Goal: Information Seeking & Learning: Learn about a topic

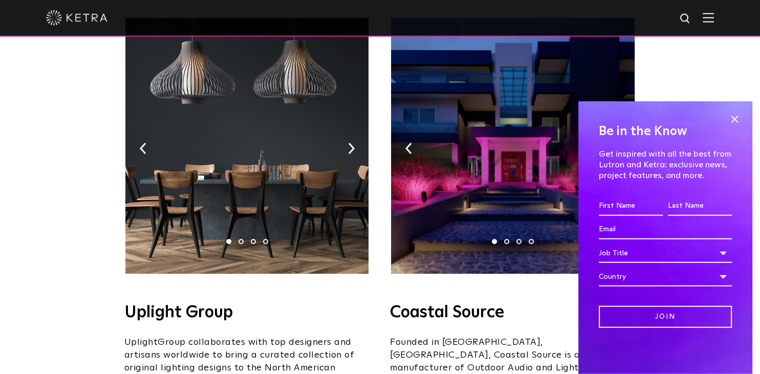
scroll to position [216, 0]
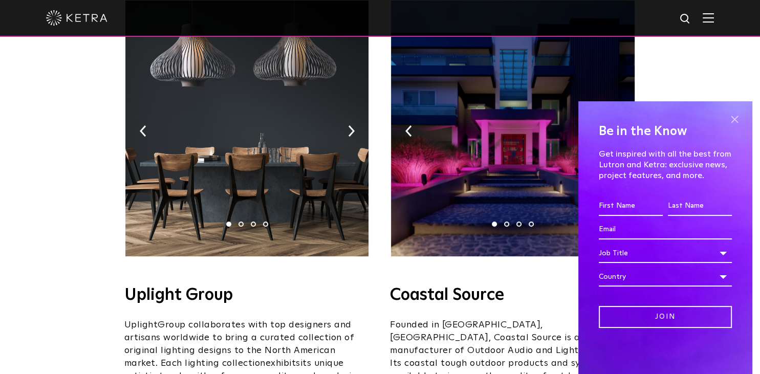
click at [731, 117] on span at bounding box center [733, 119] width 15 height 15
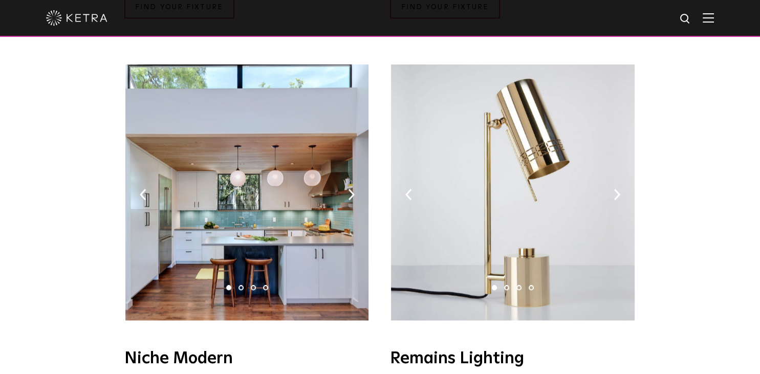
scroll to position [1134, 0]
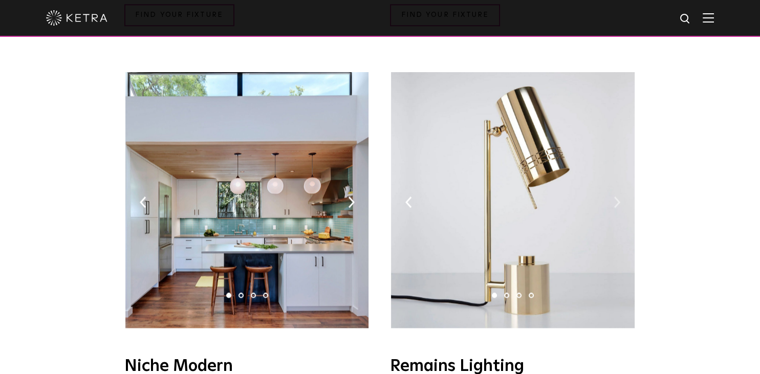
click at [615, 196] on img at bounding box center [616, 201] width 7 height 11
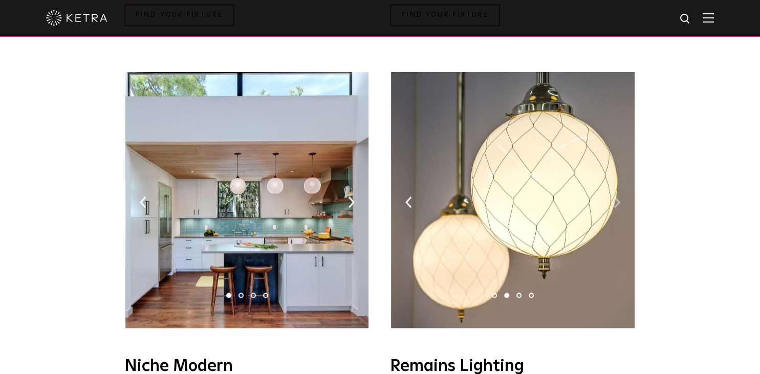
click at [615, 196] on img at bounding box center [616, 201] width 7 height 11
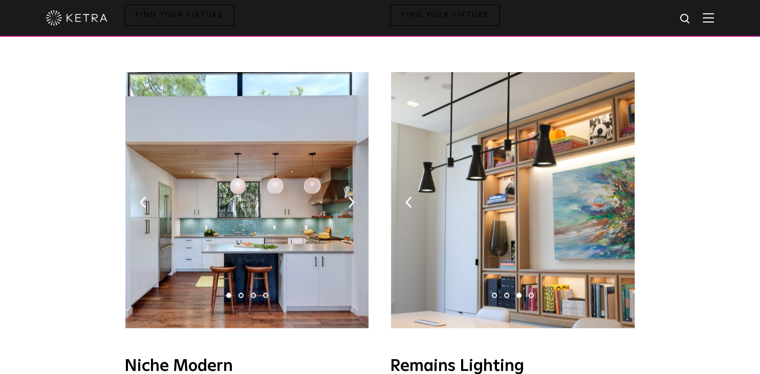
click at [615, 196] on img at bounding box center [616, 201] width 7 height 11
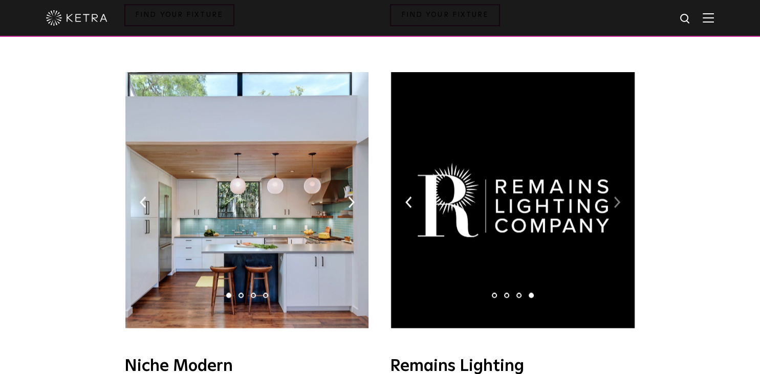
click at [615, 196] on img at bounding box center [616, 201] width 7 height 11
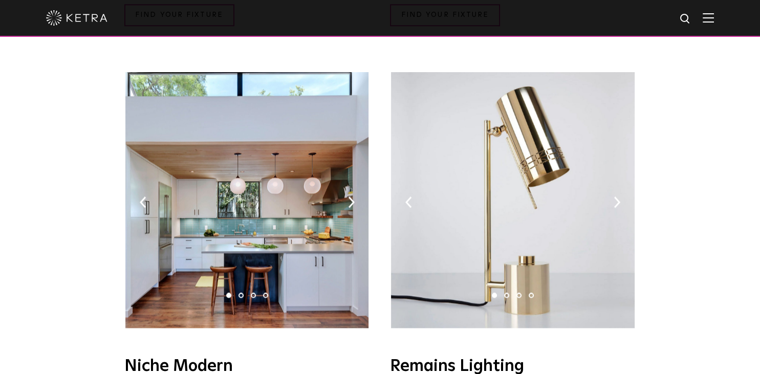
click at [345, 176] on img at bounding box center [246, 200] width 243 height 256
click at [352, 196] on img at bounding box center [351, 201] width 7 height 11
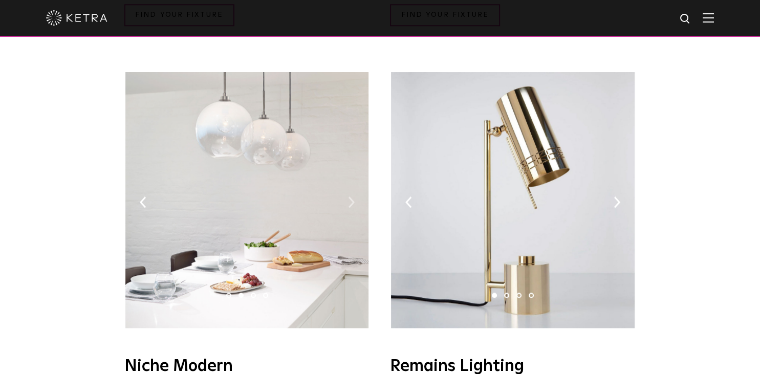
click at [352, 196] on img at bounding box center [351, 201] width 7 height 11
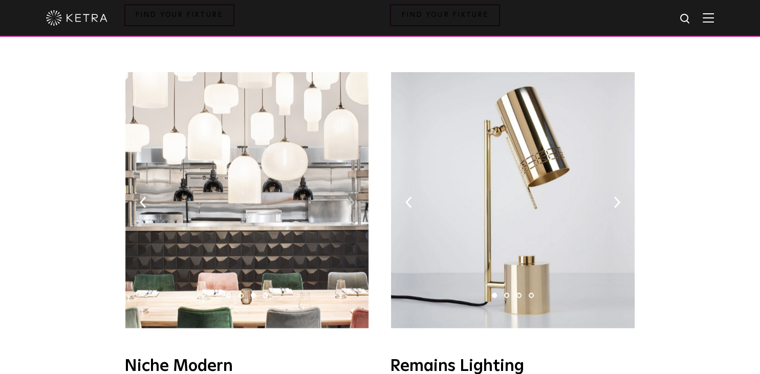
click at [352, 196] on img at bounding box center [351, 201] width 7 height 11
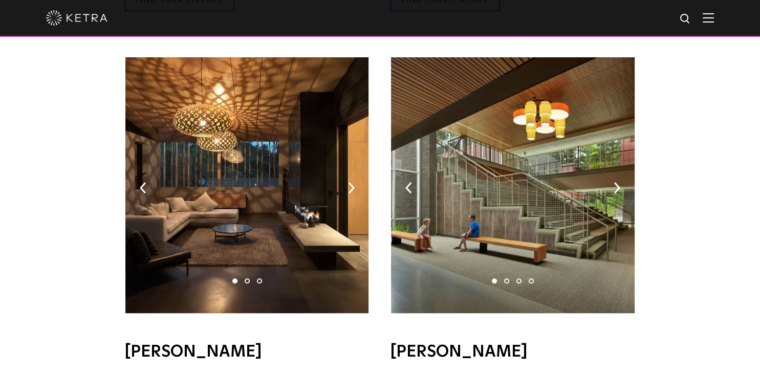
scroll to position [648, 0]
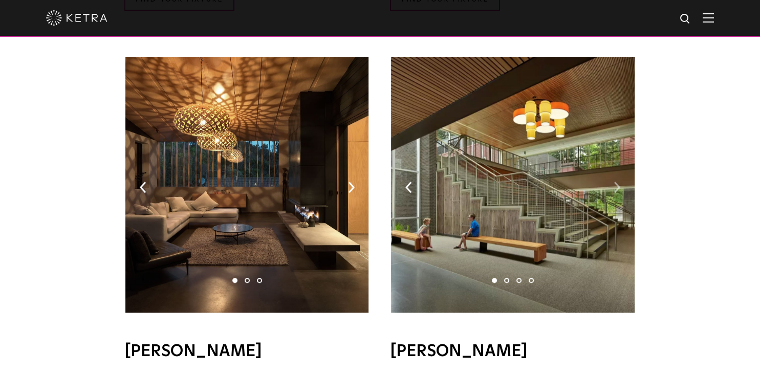
click at [619, 182] on img at bounding box center [616, 187] width 7 height 11
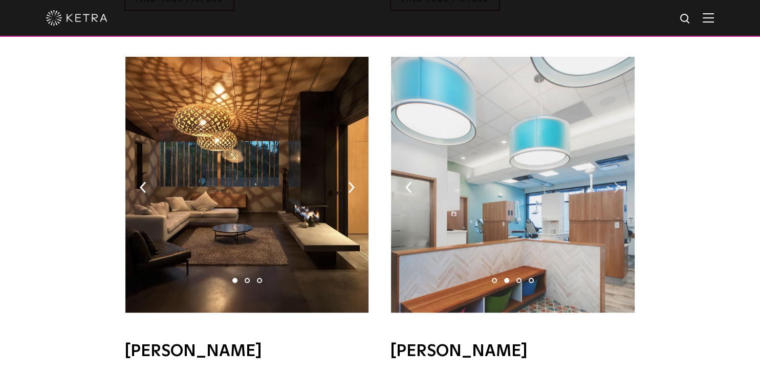
click at [619, 182] on img at bounding box center [616, 187] width 7 height 11
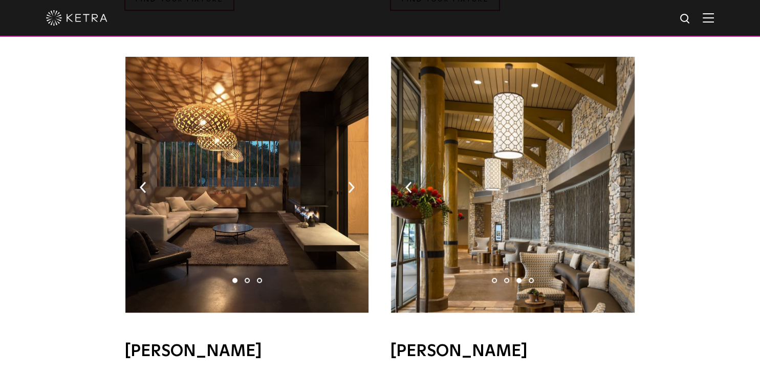
click at [618, 182] on img at bounding box center [616, 187] width 7 height 11
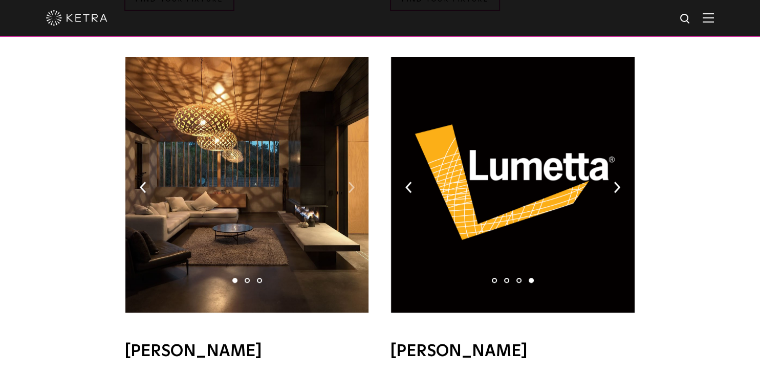
click at [348, 182] on img at bounding box center [351, 187] width 7 height 11
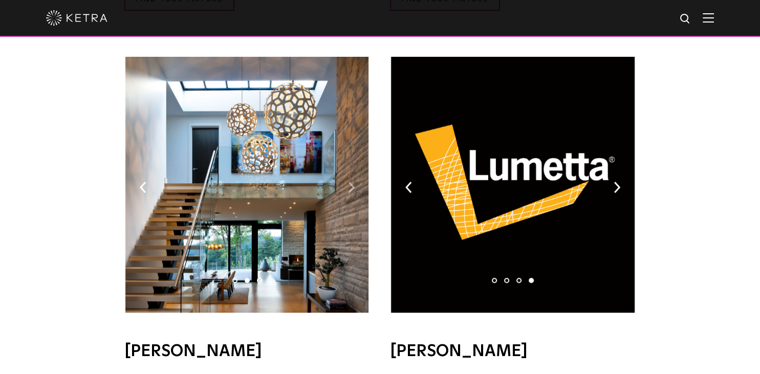
click at [348, 182] on img at bounding box center [351, 187] width 7 height 11
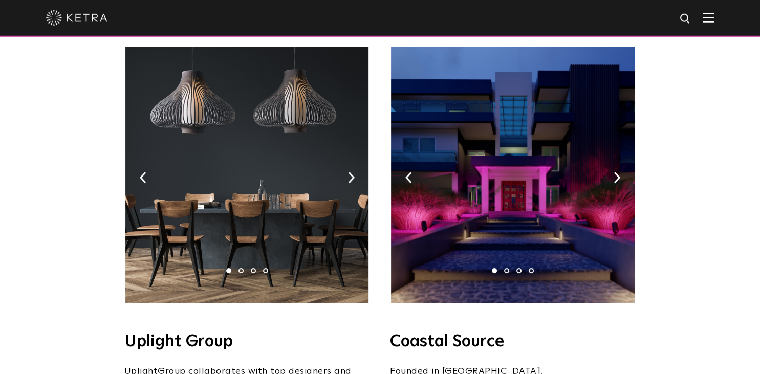
scroll to position [162, 0]
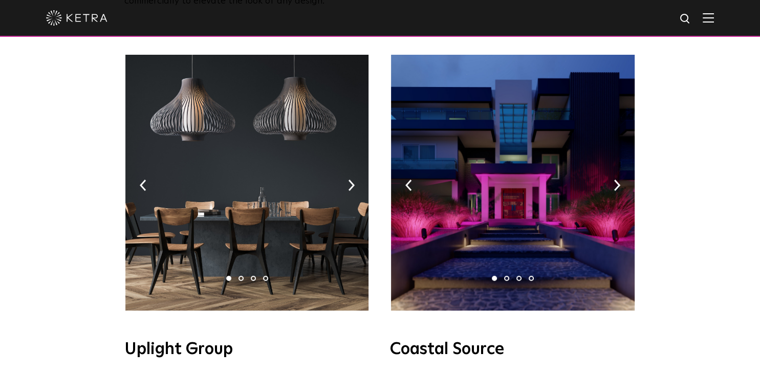
click at [345, 170] on img at bounding box center [246, 183] width 243 height 256
click at [349, 180] on img at bounding box center [351, 185] width 7 height 11
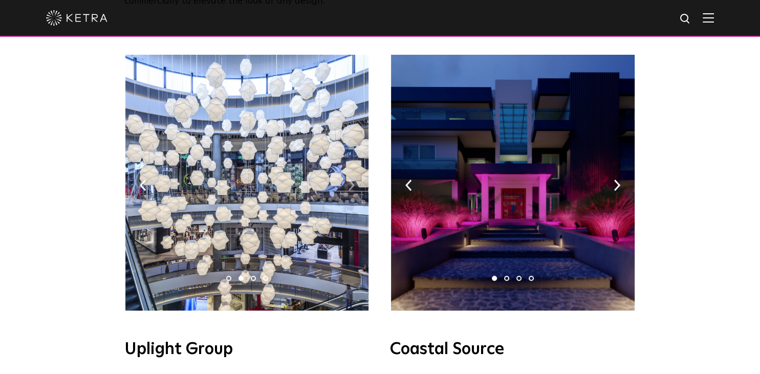
click at [349, 180] on img at bounding box center [351, 185] width 7 height 11
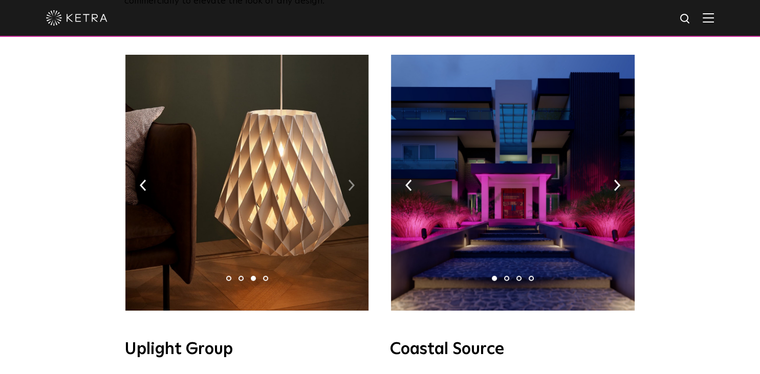
click at [349, 180] on img at bounding box center [351, 185] width 7 height 11
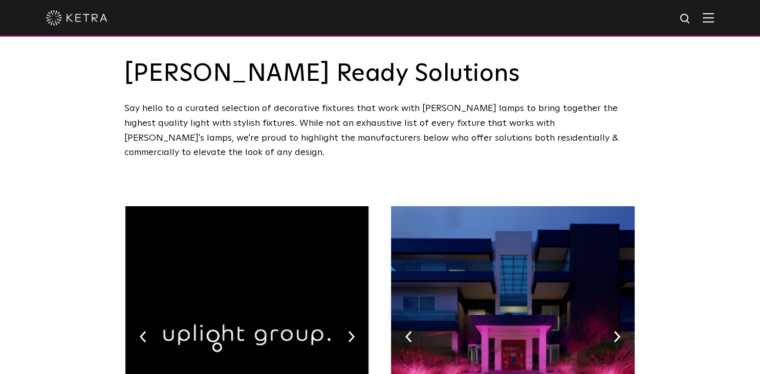
scroll to position [0, 0]
